Goal: Transaction & Acquisition: Download file/media

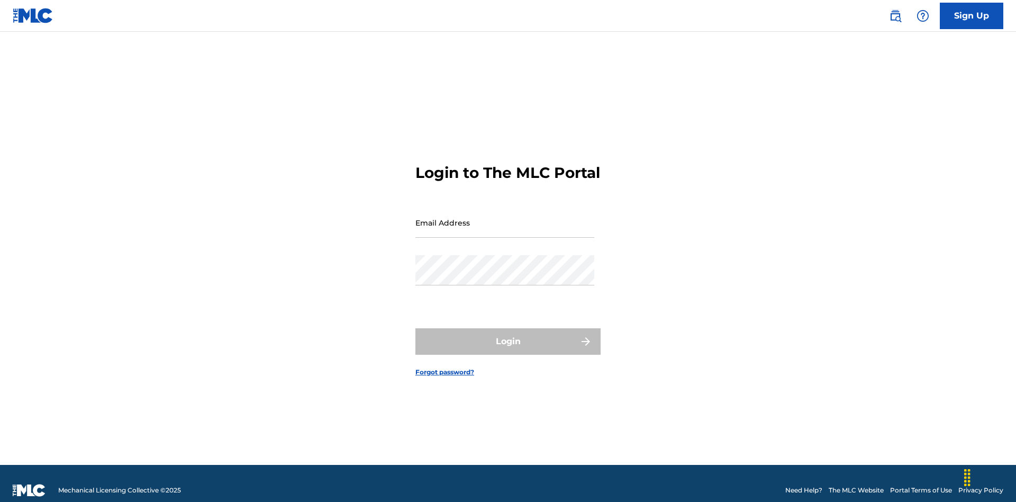
scroll to position [14, 0]
click at [505, 218] on input "Email Address" at bounding box center [505, 223] width 179 height 30
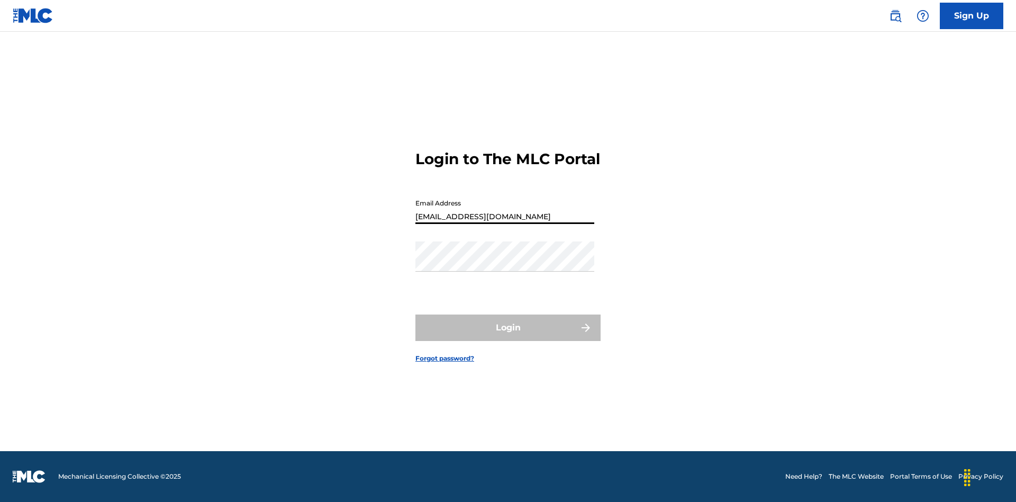
type input "[EMAIL_ADDRESS][DOMAIN_NAME]"
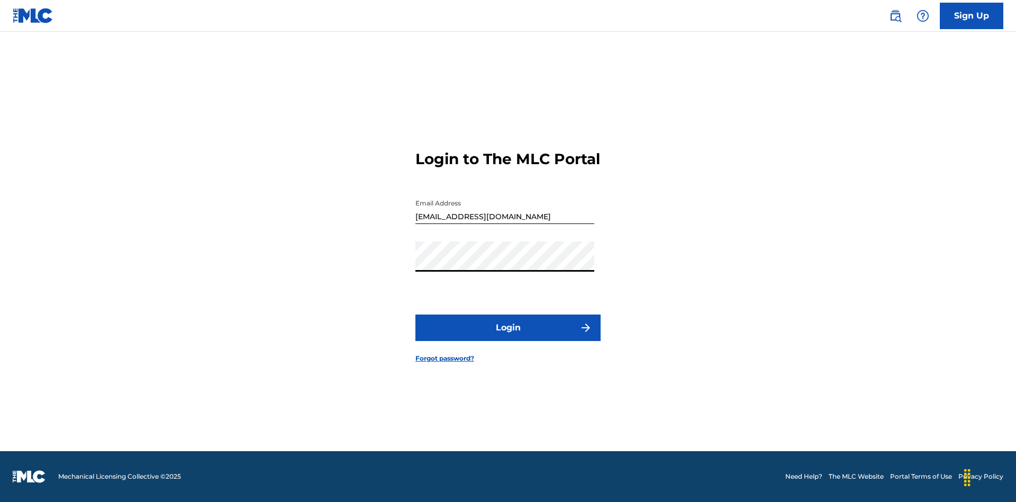
click at [508, 337] on button "Login" at bounding box center [508, 327] width 185 height 26
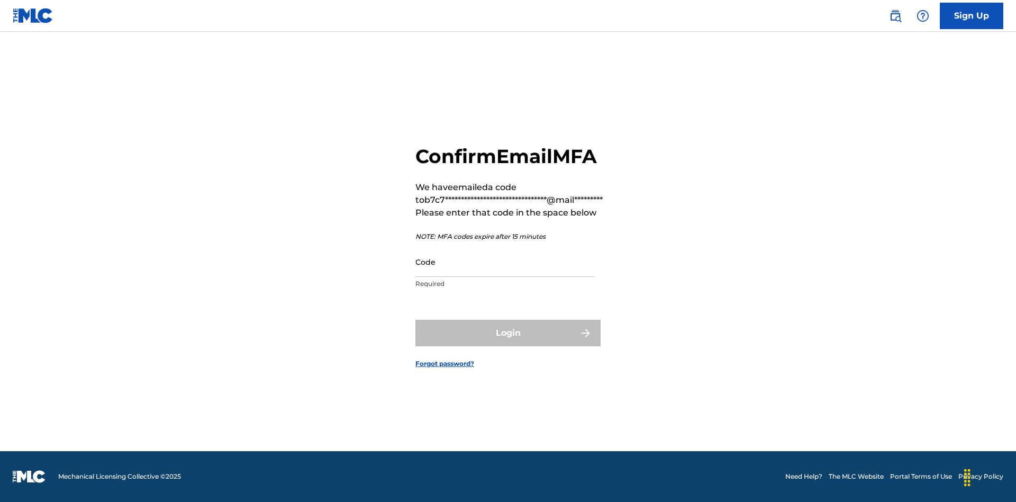
click at [505, 262] on input "Code" at bounding box center [505, 262] width 179 height 30
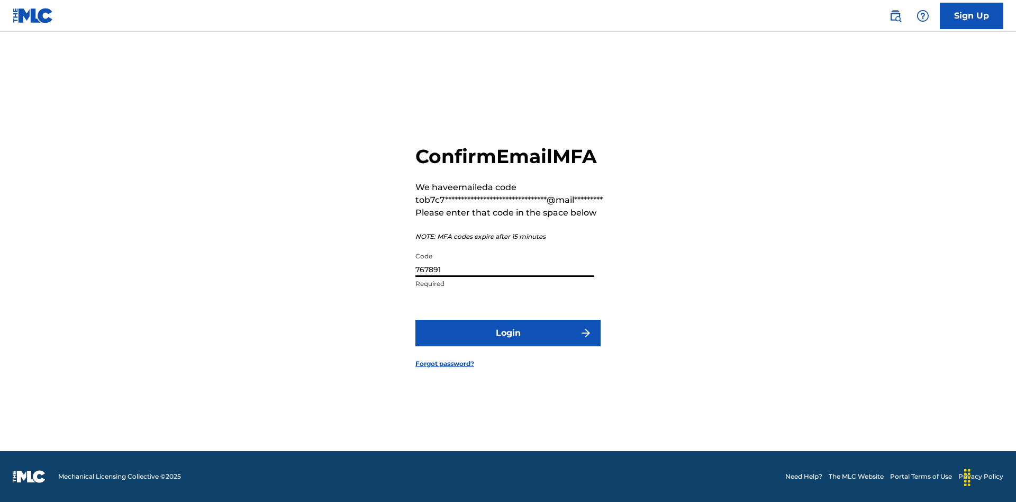
type input "767891"
click at [508, 332] on button "Login" at bounding box center [508, 333] width 185 height 26
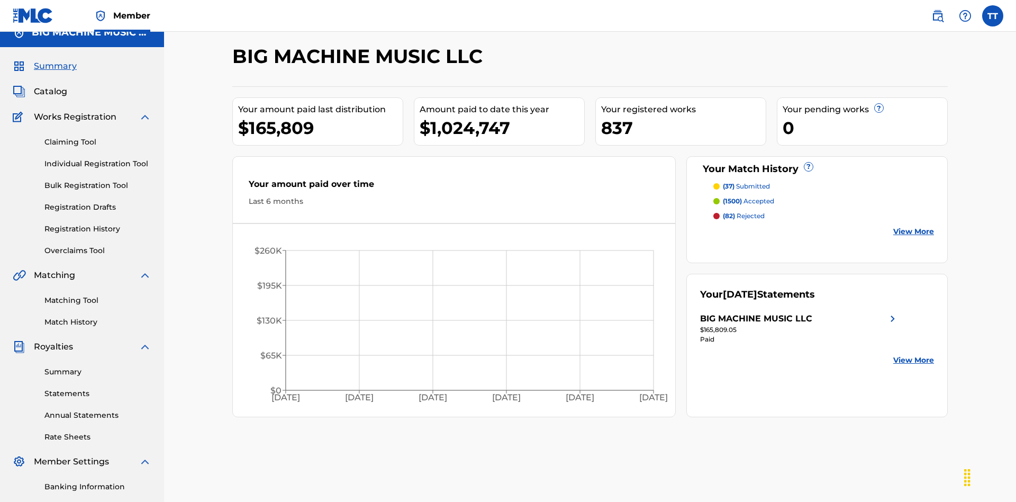
click at [98, 410] on link "Annual Statements" at bounding box center [97, 415] width 107 height 11
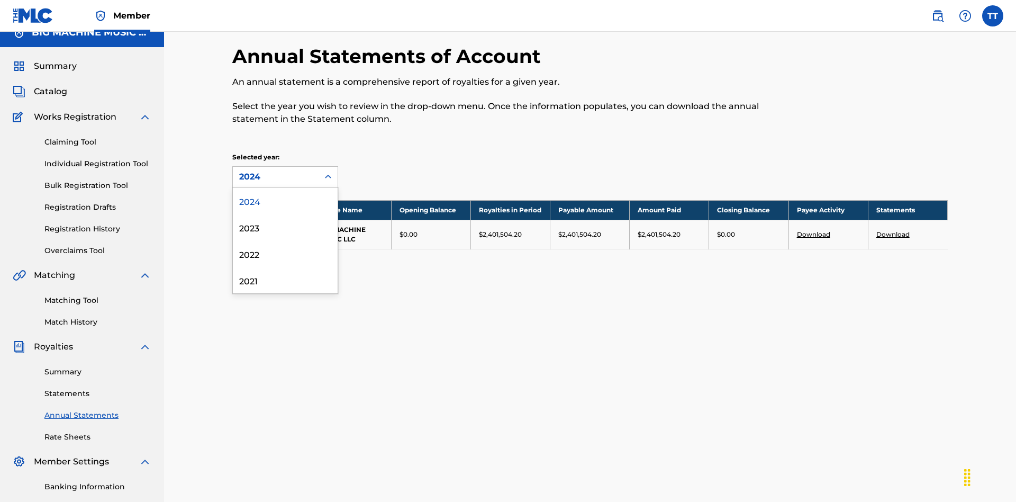
click at [285, 240] on div "2022" at bounding box center [285, 253] width 105 height 26
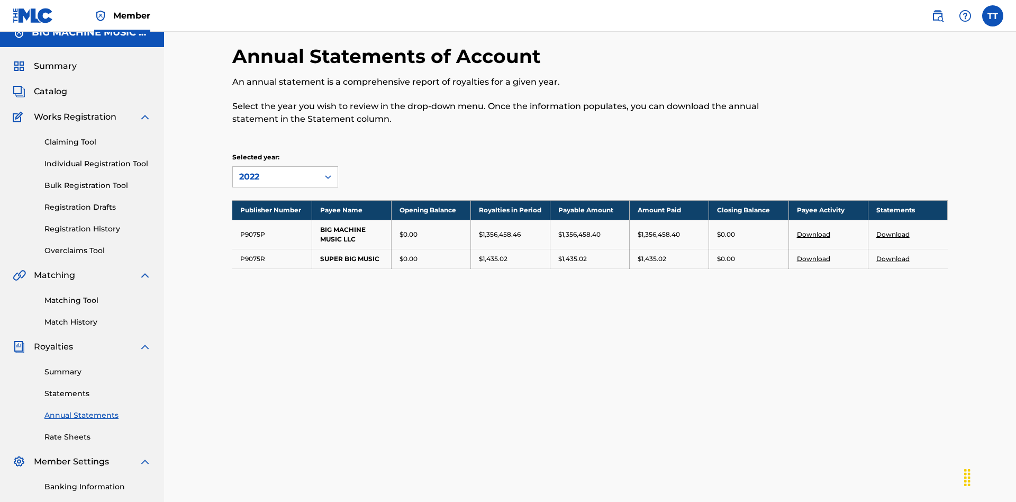
click at [893, 230] on link "Download" at bounding box center [893, 234] width 33 height 8
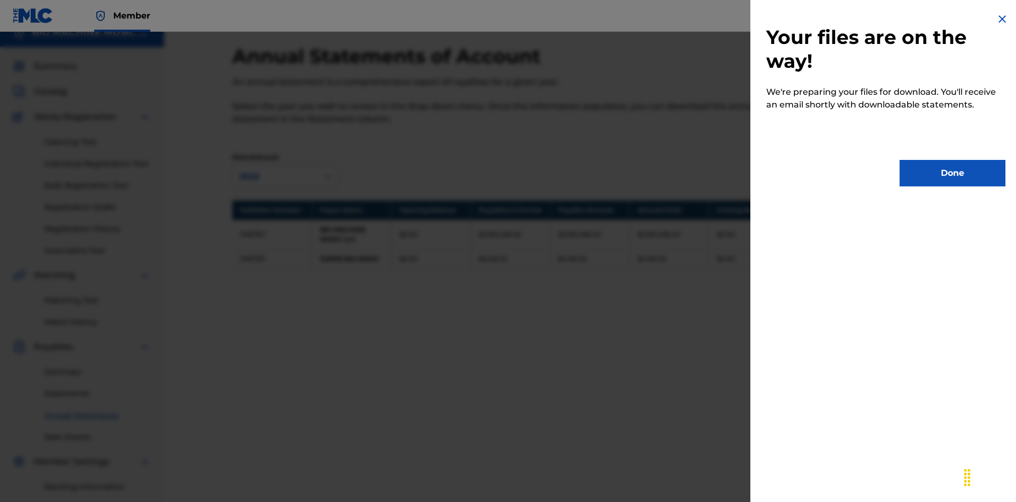
click at [953, 173] on button "Done" at bounding box center [953, 173] width 106 height 26
